Goal: Task Accomplishment & Management: Manage account settings

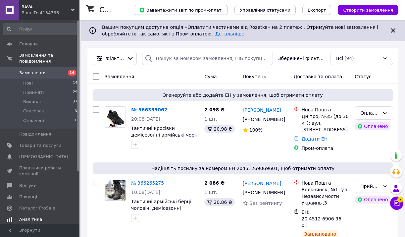
click at [38, 220] on span "Аналітика" at bounding box center [30, 220] width 23 height 6
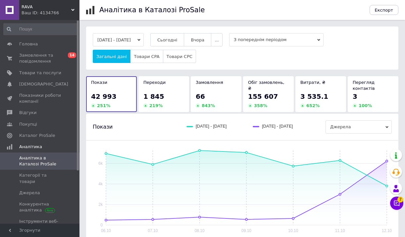
click at [204, 93] on span "66" at bounding box center [200, 97] width 9 height 8
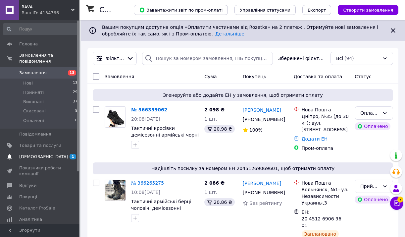
click at [35, 155] on span "[DEMOGRAPHIC_DATA]" at bounding box center [43, 157] width 49 height 6
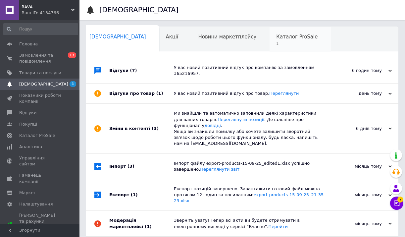
click at [277, 44] on span "1" at bounding box center [297, 43] width 41 height 5
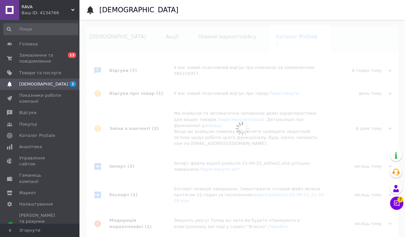
scroll to position [0, 24]
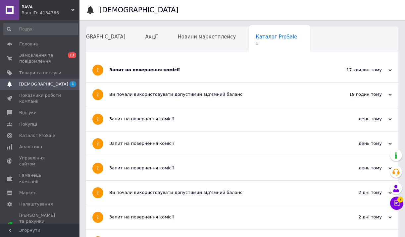
click at [170, 69] on div "Запит на повернення комісії" at bounding box center [217, 70] width 217 height 6
